Goal: Connect with others: Participate in discussion

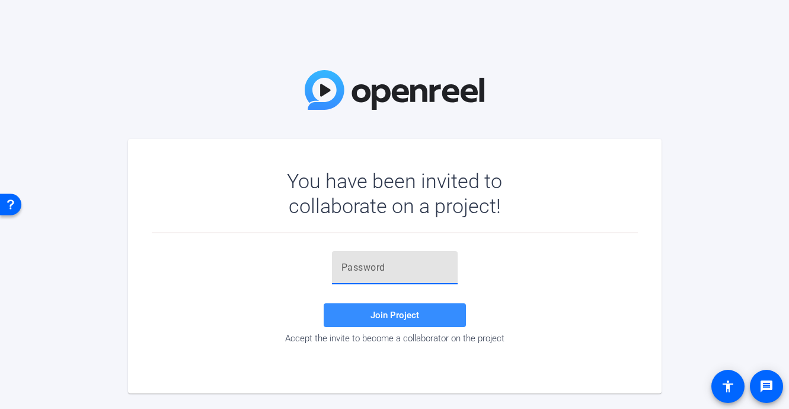
click at [351, 269] on input "text" at bounding box center [395, 267] width 107 height 14
paste input "F4m@[MEDICAL_DATA]"
type input "F4m@[MEDICAL_DATA]"
click at [361, 311] on span at bounding box center [395, 315] width 142 height 28
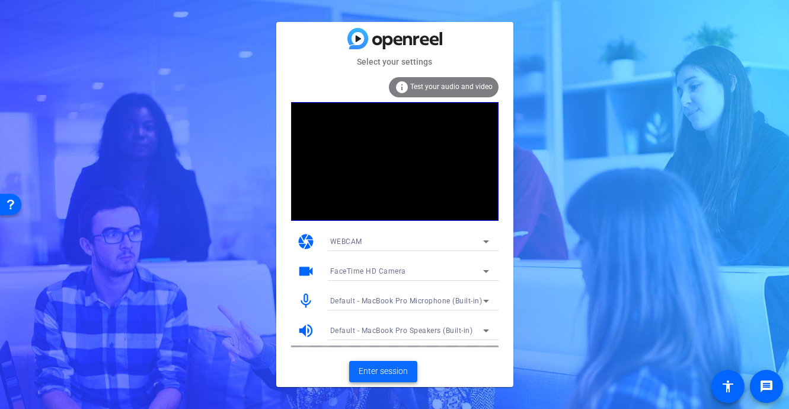
click at [390, 372] on span "Enter session" at bounding box center [383, 371] width 49 height 12
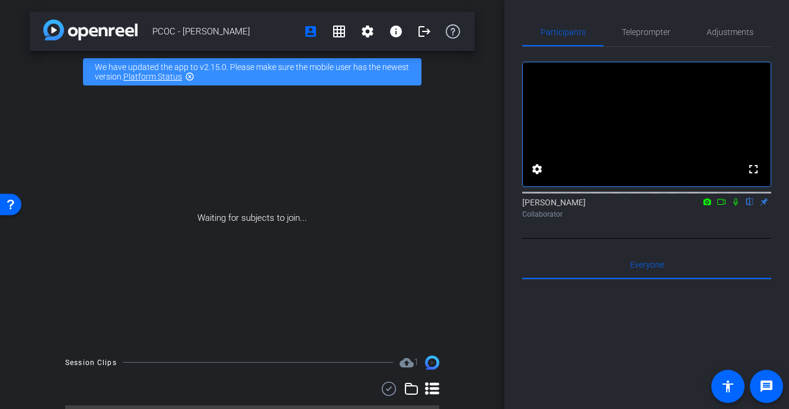
click at [735, 206] on icon at bounding box center [736, 202] width 5 height 8
click at [419, 38] on mat-icon "logout" at bounding box center [425, 31] width 14 height 14
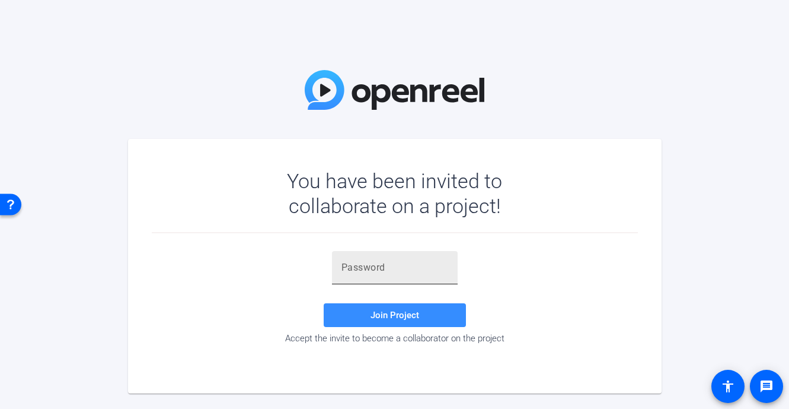
click at [379, 256] on div at bounding box center [395, 267] width 107 height 33
click at [371, 273] on input "text" at bounding box center [395, 267] width 107 height 14
paste input "F4m@[MEDICAL_DATA]"
type input "F4m@[MEDICAL_DATA]"
click at [354, 318] on span at bounding box center [395, 315] width 142 height 28
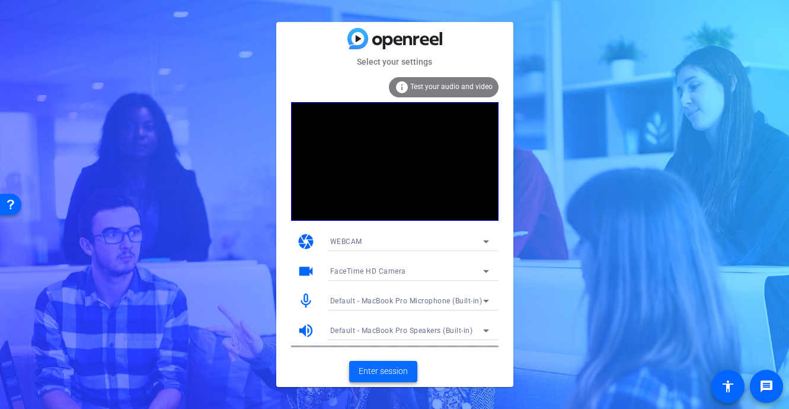
click at [391, 371] on span "Enter session" at bounding box center [383, 371] width 49 height 12
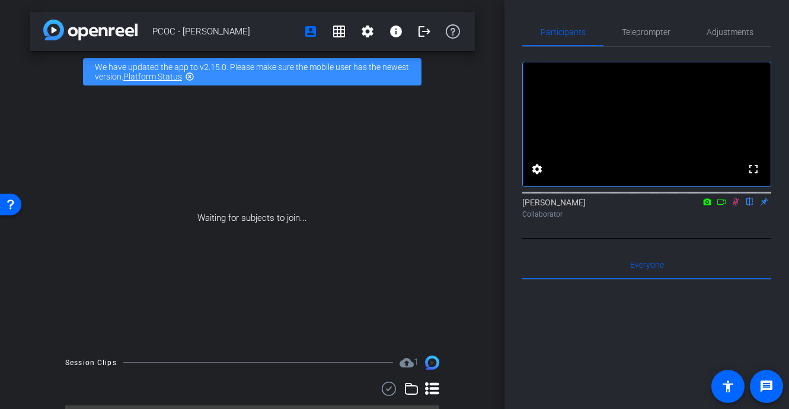
scroll to position [267, 0]
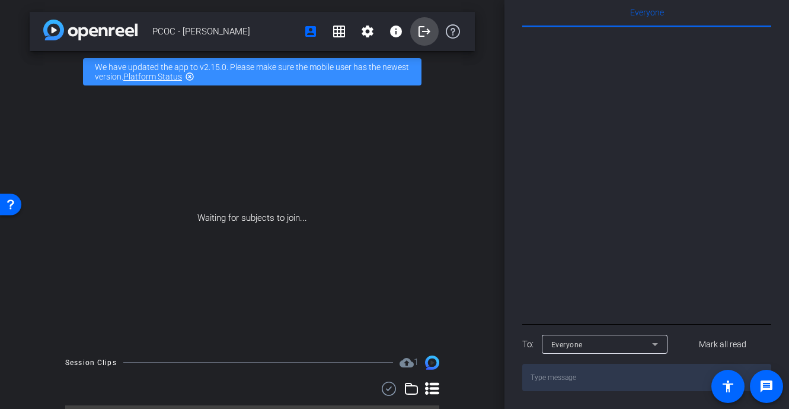
click at [425, 36] on mat-icon "logout" at bounding box center [425, 31] width 14 height 14
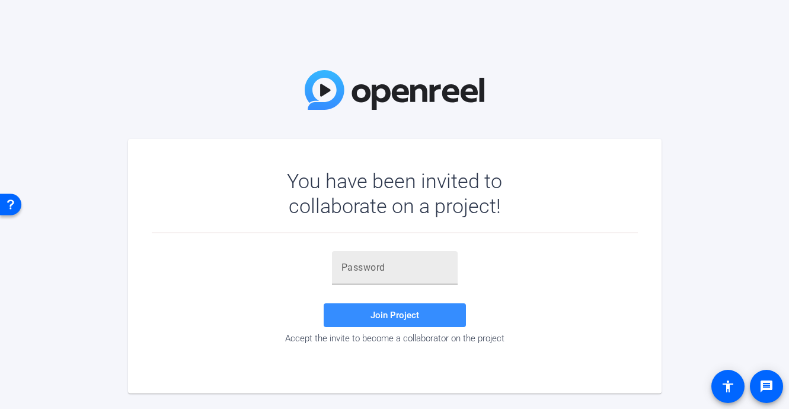
click at [426, 262] on input "text" at bounding box center [395, 267] width 107 height 14
paste input "Let me know and I'll send you a confirmation email with the zoom link and all t…"
type input "Let me know and I'll send you a confirmation email with the zoom link and all t…"
paste input "F4m@[MEDICAL_DATA]"
type input "F4m@[MEDICAL_DATA]"
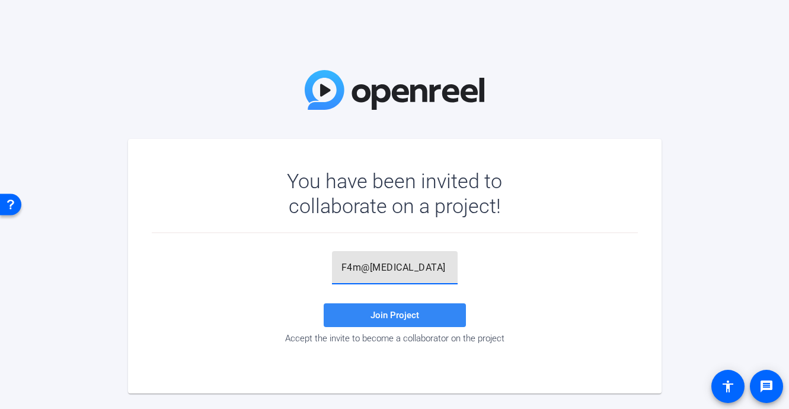
click at [381, 317] on span "Join Project" at bounding box center [395, 315] width 49 height 11
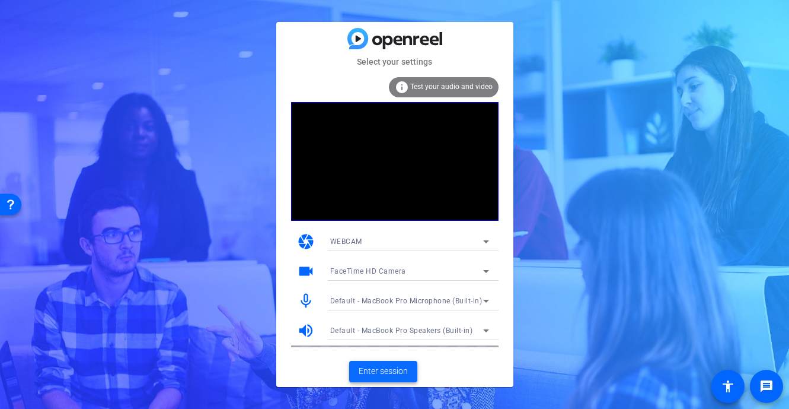
click at [369, 365] on span "Enter session" at bounding box center [383, 371] width 49 height 12
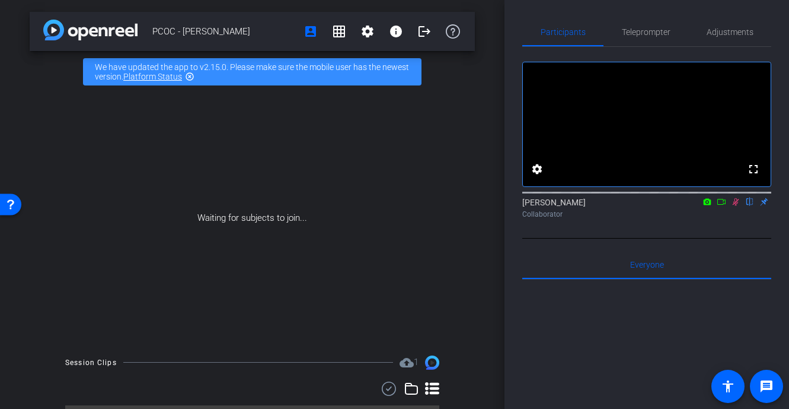
click at [282, 209] on div "Waiting for subjects to join..." at bounding box center [252, 218] width 445 height 251
click at [277, 219] on div "Waiting for subjects to join..." at bounding box center [252, 218] width 445 height 251
click at [722, 206] on icon at bounding box center [721, 201] width 9 height 8
click at [428, 36] on mat-icon "logout" at bounding box center [425, 31] width 14 height 14
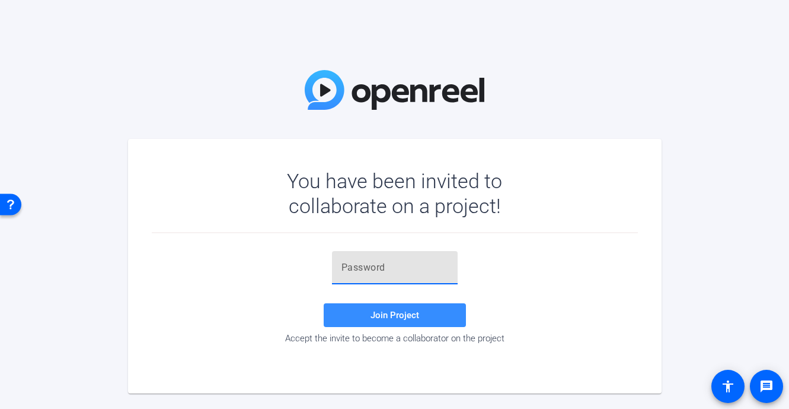
click at [387, 267] on input "text" at bounding box center [395, 267] width 107 height 14
type input "F4m@[MEDICAL_DATA]"
click at [397, 302] on span at bounding box center [395, 315] width 142 height 28
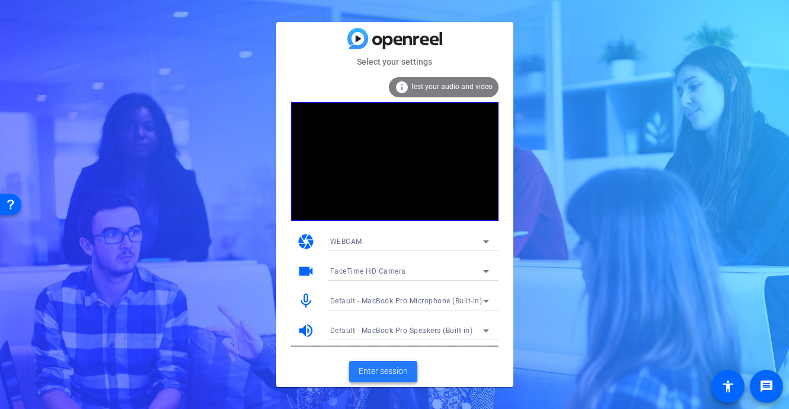
click at [384, 369] on span "Enter session" at bounding box center [383, 371] width 49 height 12
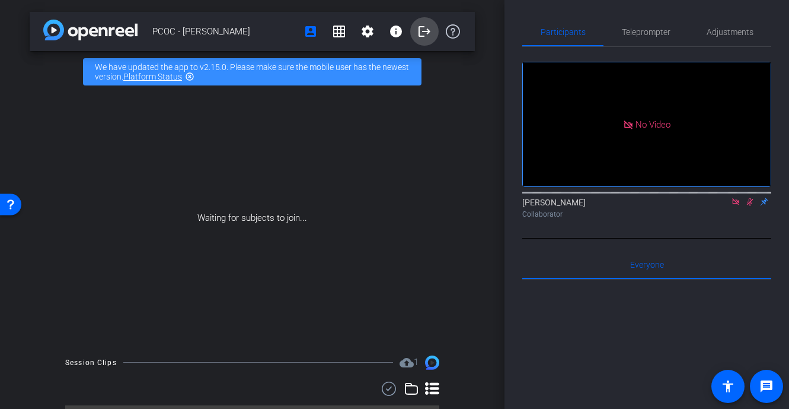
click at [433, 37] on span at bounding box center [424, 31] width 28 height 28
